Goal: Task Accomplishment & Management: Use online tool/utility

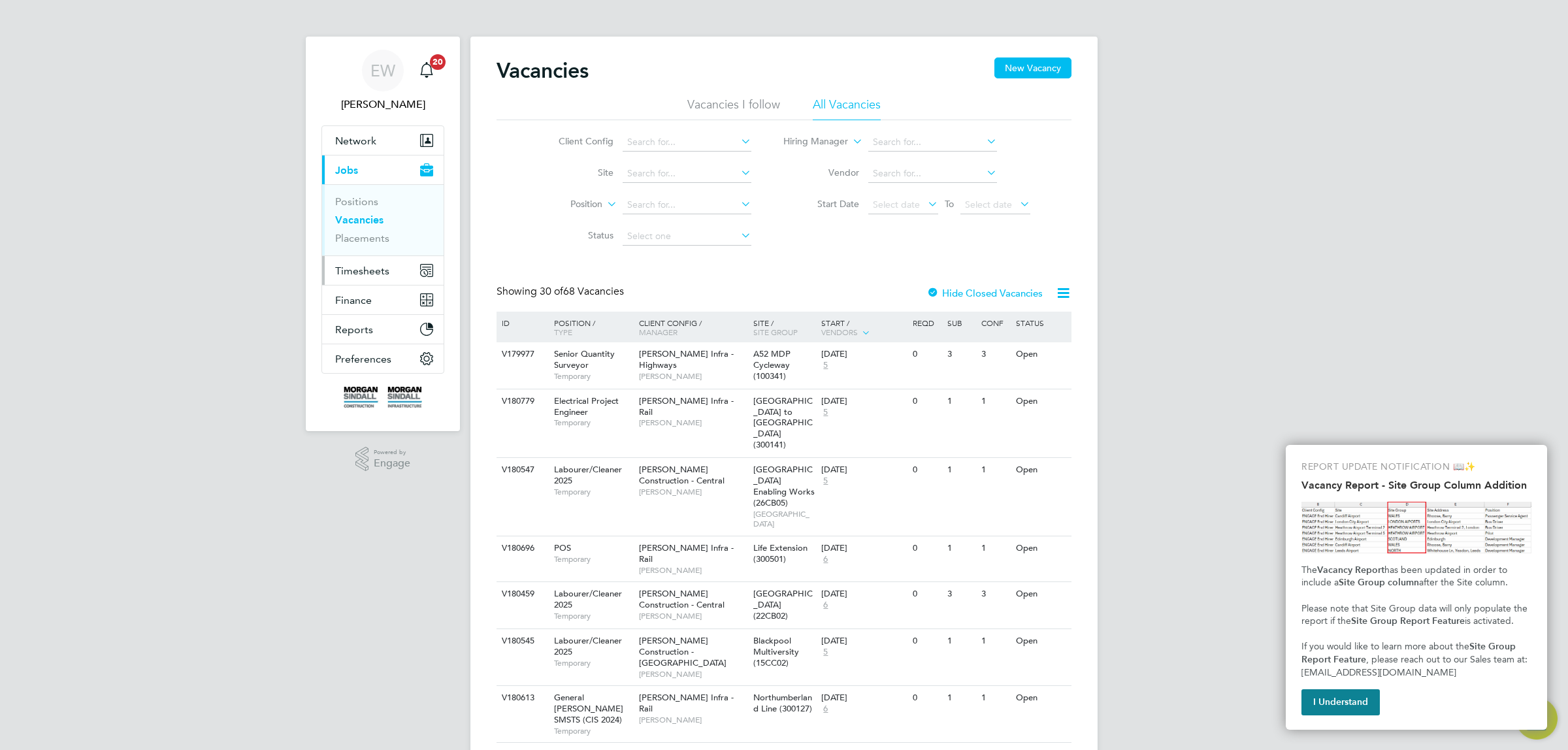
click at [366, 266] on span "Timesheets" at bounding box center [362, 271] width 54 height 12
click at [364, 272] on span "Timesheets" at bounding box center [362, 271] width 54 height 12
click at [370, 238] on li "Timesheets" at bounding box center [383, 234] width 98 height 19
click at [366, 233] on link "Timesheets" at bounding box center [362, 231] width 54 height 12
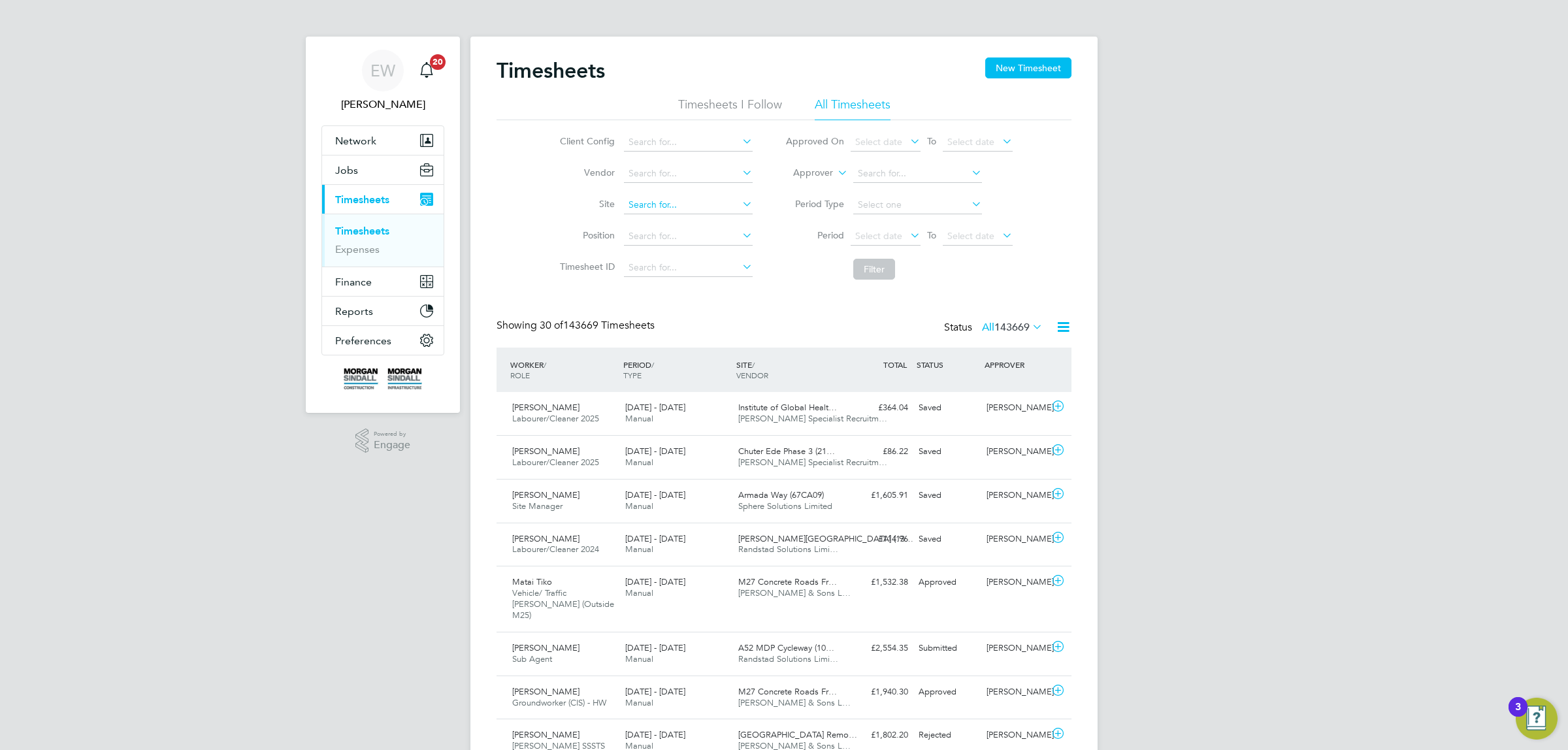
click at [649, 209] on input at bounding box center [688, 206] width 128 height 19
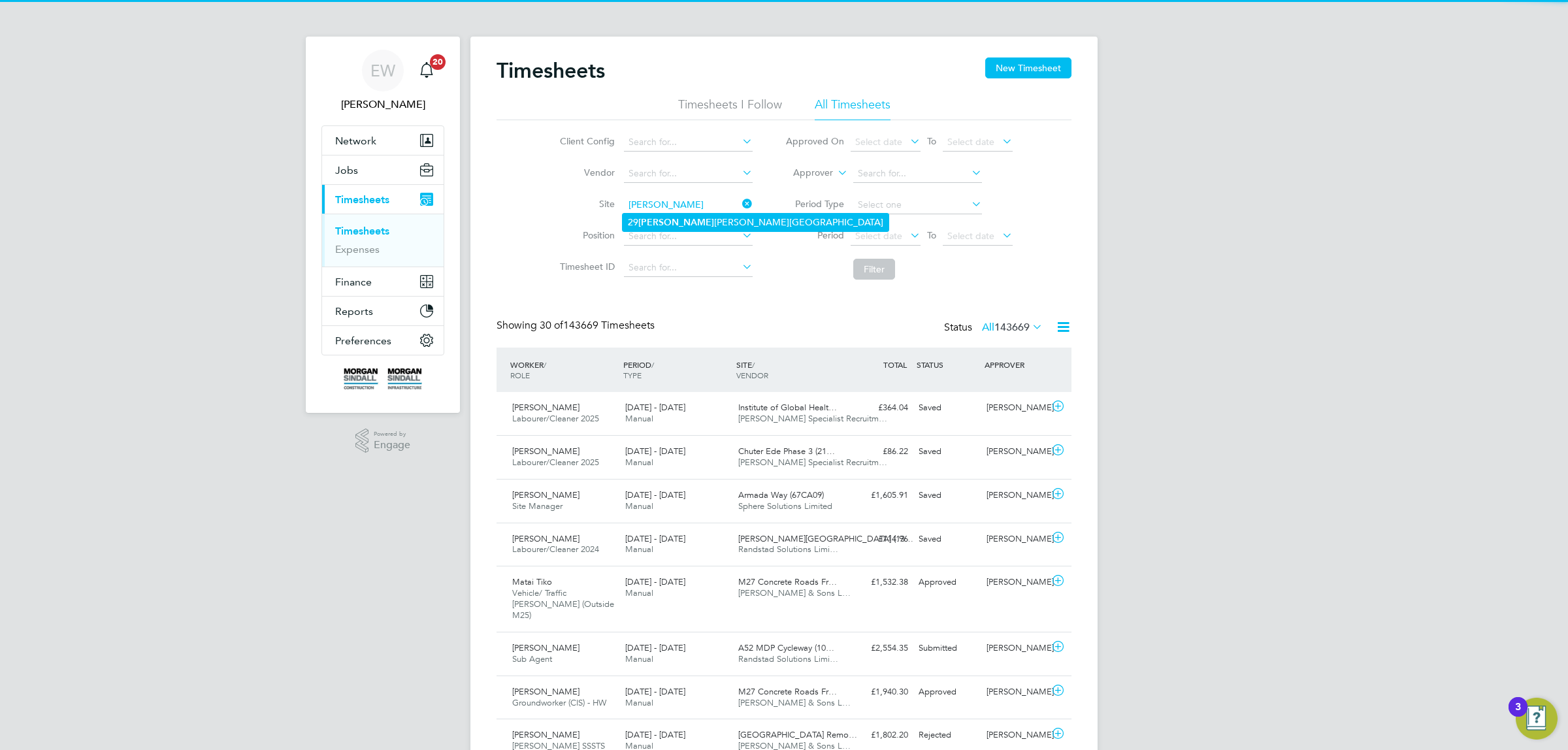
click at [693, 226] on li "29 Maryl ebone Road" at bounding box center [755, 222] width 266 height 18
type input "29 Marylebone Road"
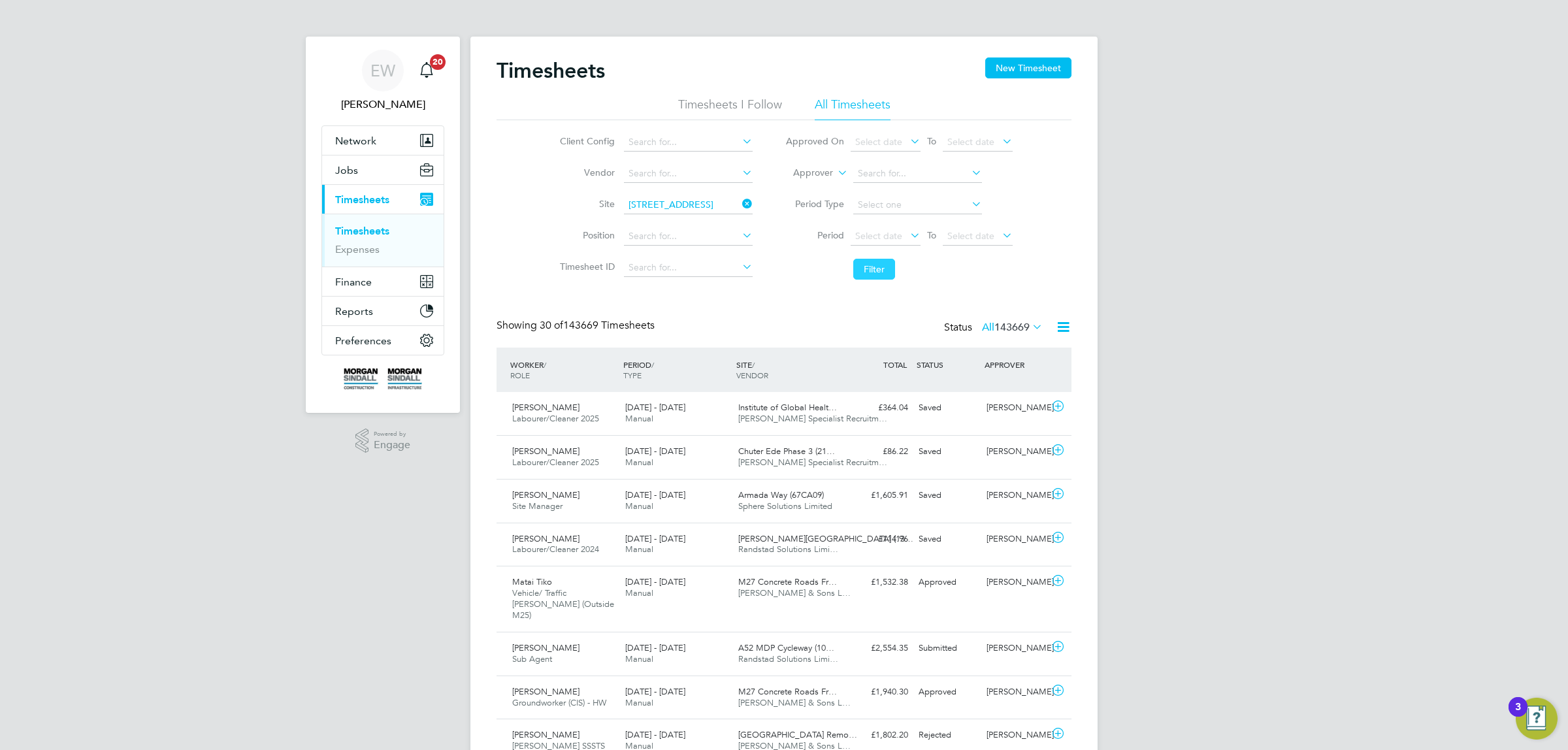
click at [863, 266] on button "Filter" at bounding box center [873, 269] width 42 height 20
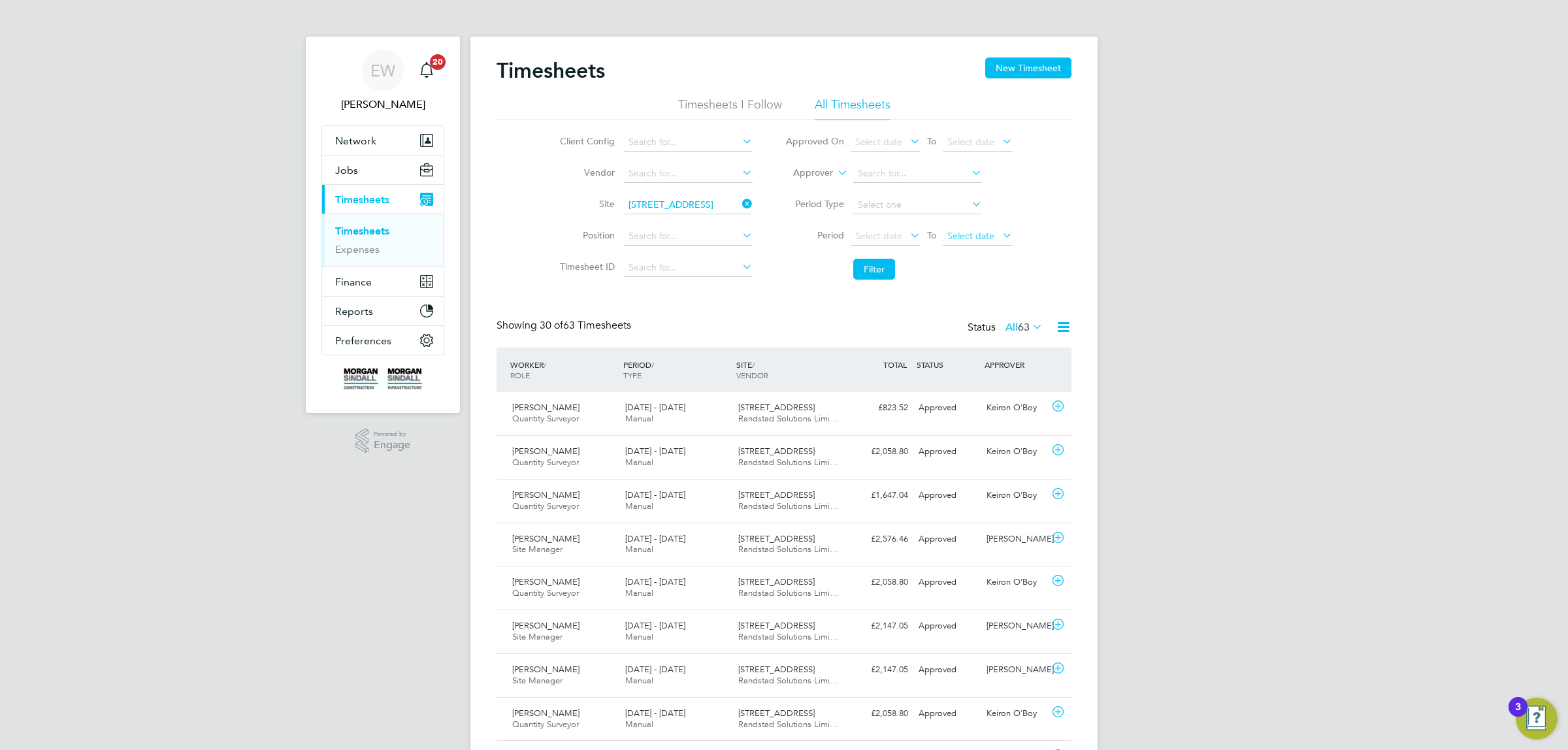
click at [990, 233] on span "Select date" at bounding box center [971, 235] width 47 height 12
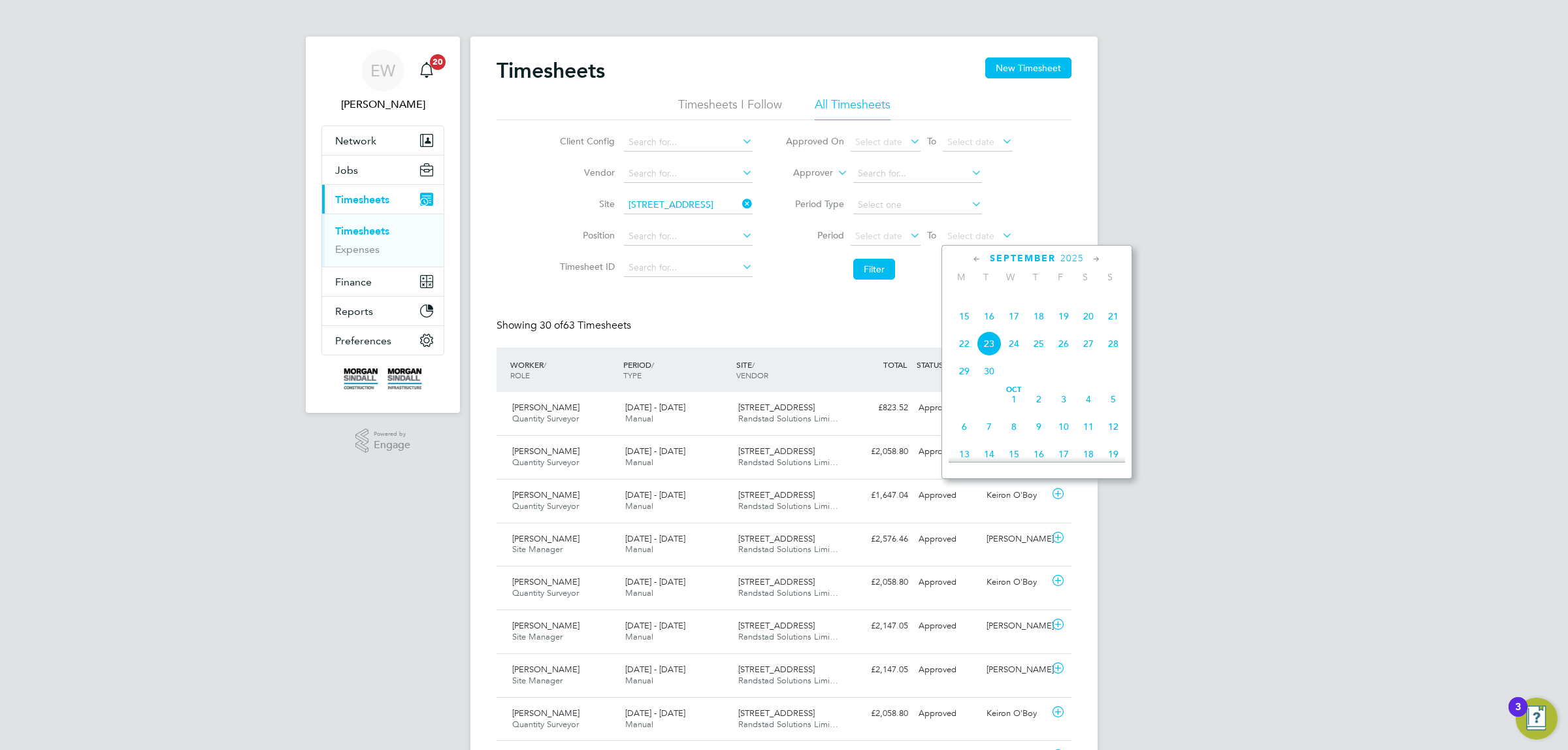
click at [1108, 328] on span "21" at bounding box center [1113, 316] width 25 height 25
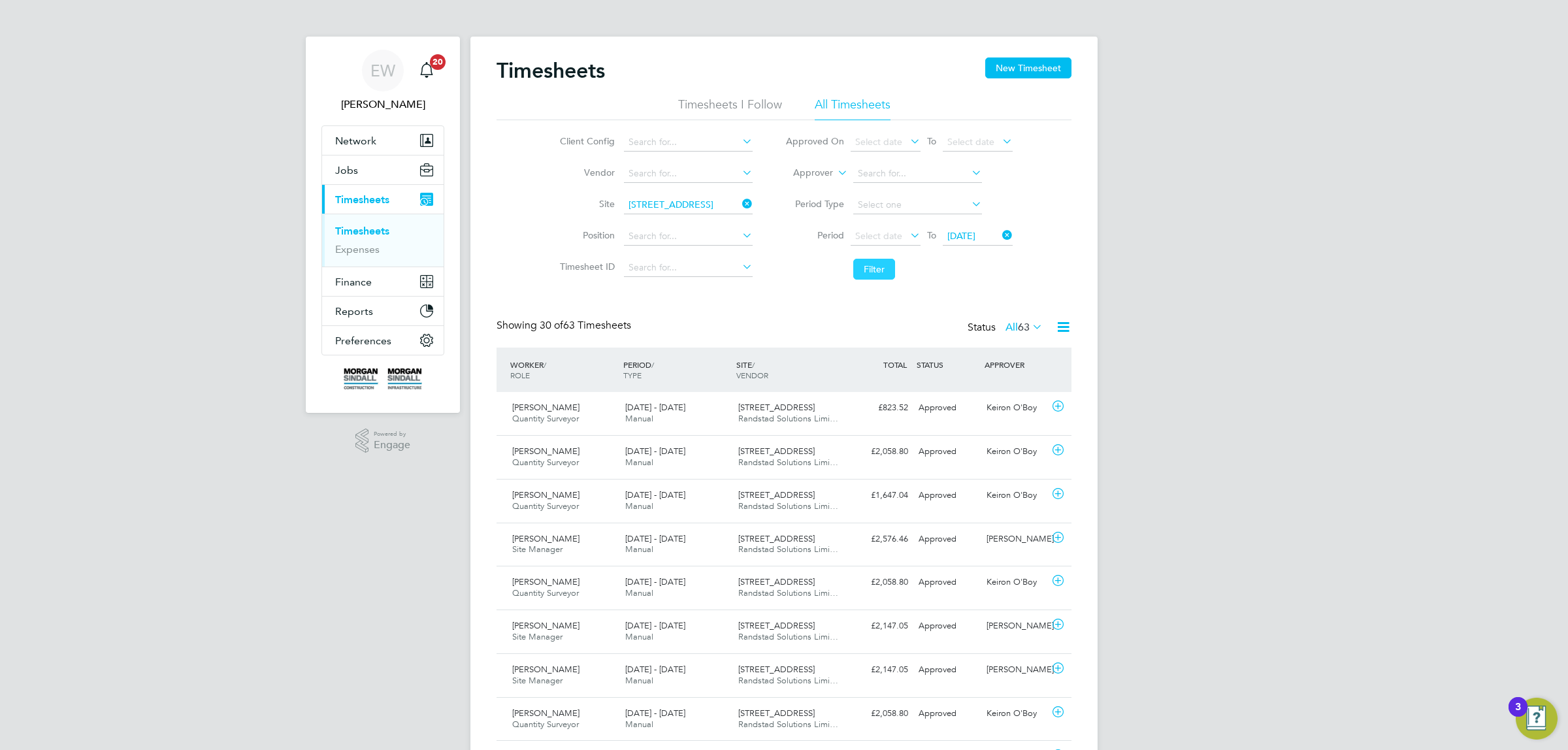
click at [884, 273] on button "Filter" at bounding box center [873, 269] width 42 height 20
click at [899, 236] on span "Select date" at bounding box center [879, 235] width 47 height 12
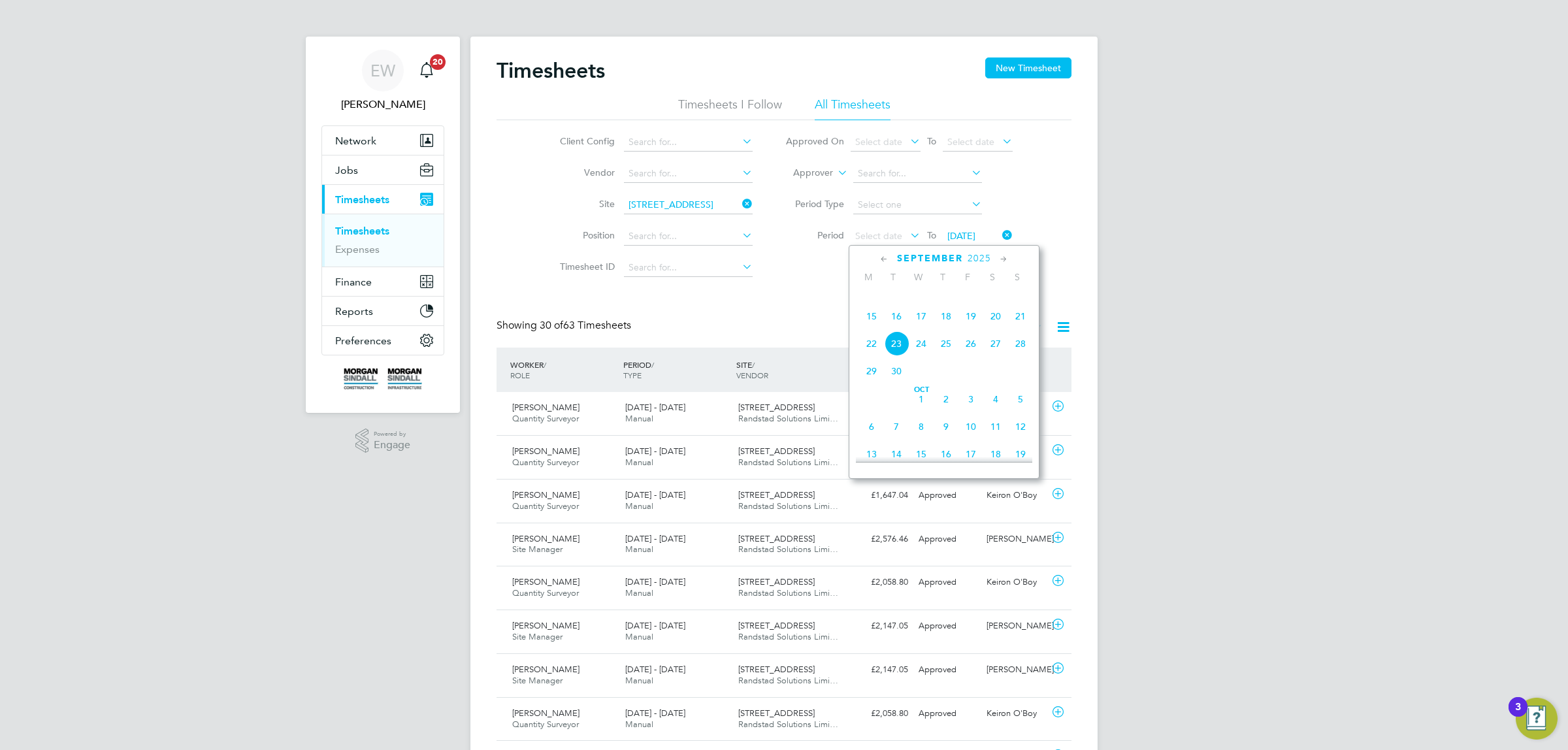
click at [870, 328] on span "15" at bounding box center [871, 316] width 25 height 25
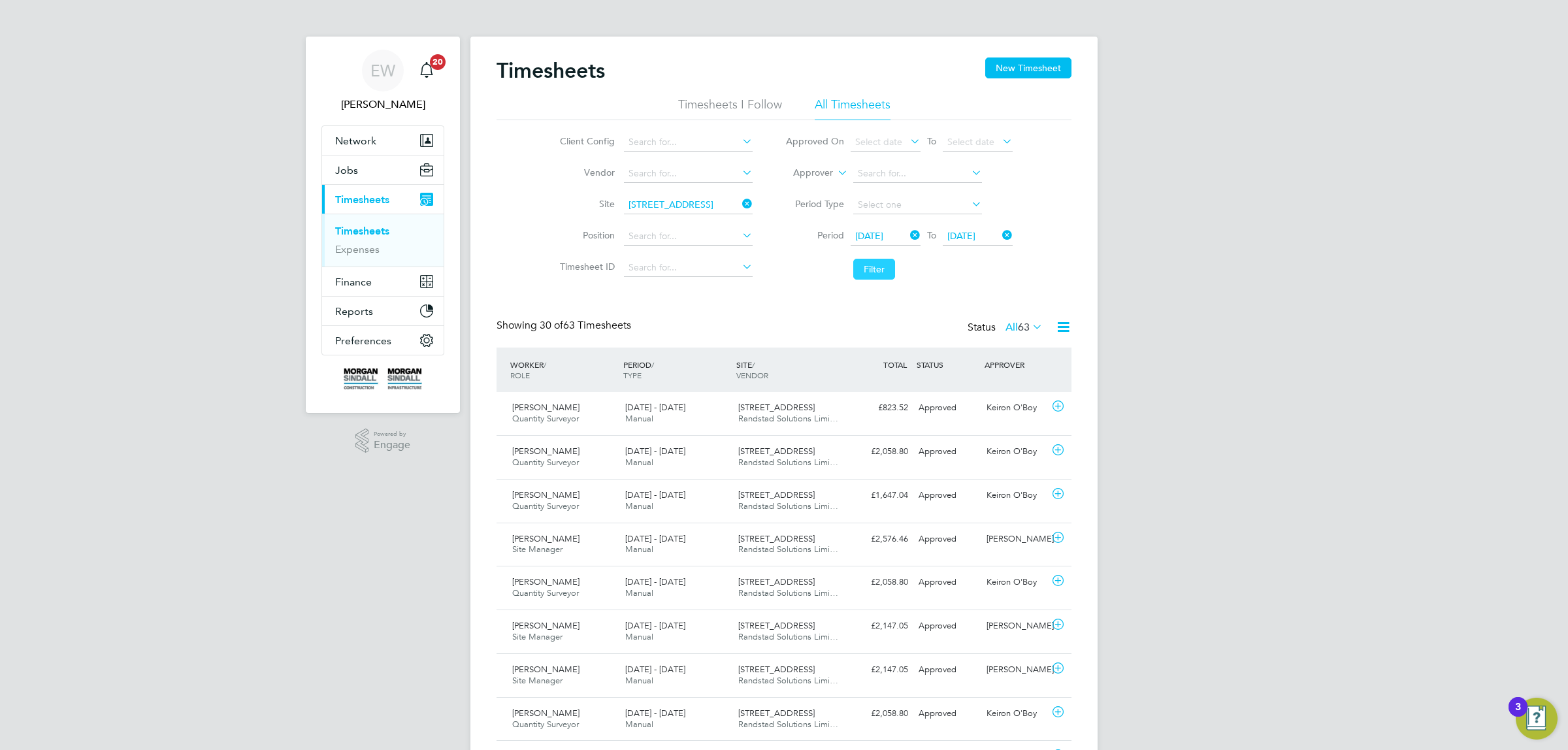
click at [869, 269] on button "Filter" at bounding box center [873, 269] width 42 height 20
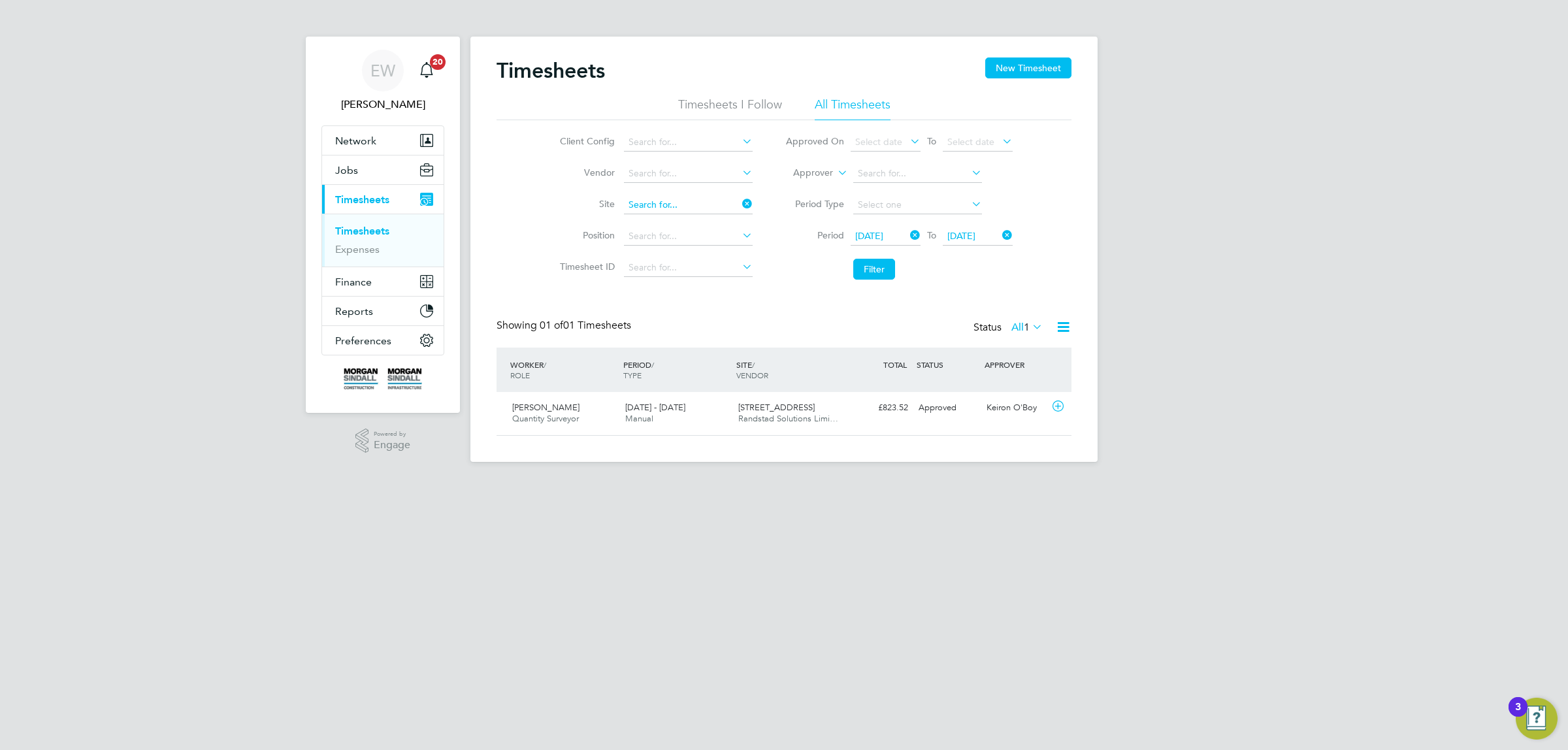
click at [665, 209] on input at bounding box center [688, 206] width 128 height 19
click at [688, 223] on li "Bedfo rd Passage Development (54X003)" at bounding box center [732, 222] width 219 height 18
type input "Bedford Passage Development (54X003)"
click at [882, 263] on button "Filter" at bounding box center [873, 269] width 42 height 20
